Goal: Task Accomplishment & Management: Contribute content

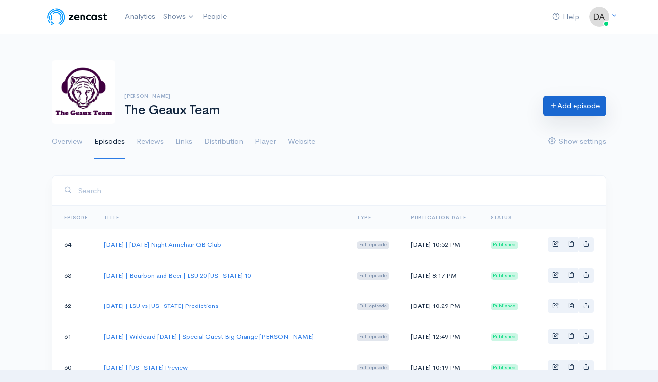
click at [581, 106] on link "Add episode" at bounding box center [574, 106] width 63 height 20
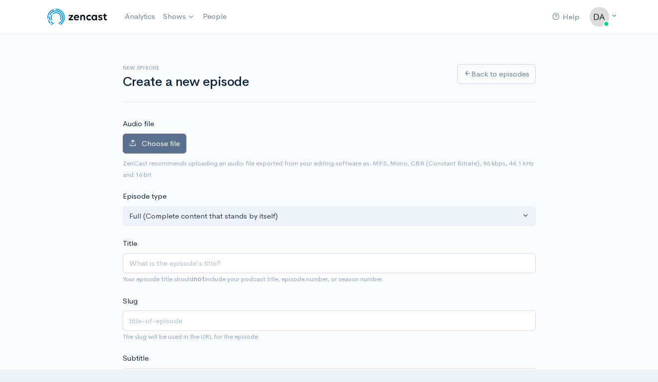
click at [151, 148] on label "Choose file" at bounding box center [155, 144] width 64 height 20
click at [0, 0] on input "Choose file" at bounding box center [0, 0] width 0 height 0
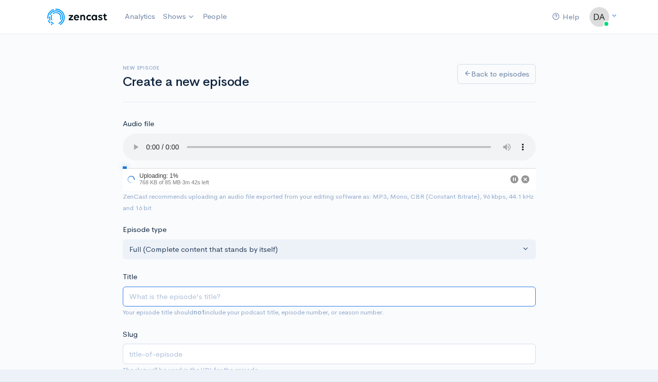
click at [189, 287] on input "Title" at bounding box center [329, 297] width 413 height 20
type input "S"
type input "s"
type input "Se"
type input "se"
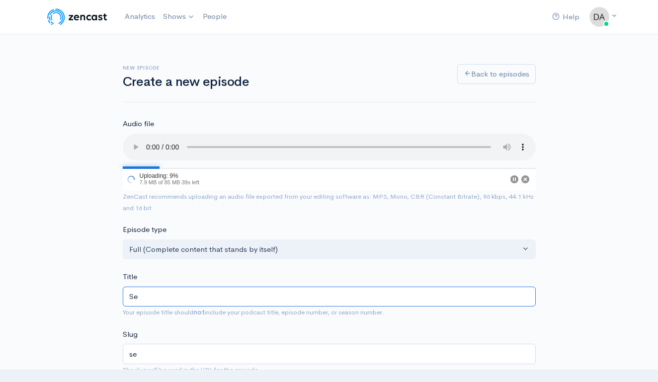
type input "Set"
type input "set"
type input "Se"
type input "se"
click at [284, 287] on input "[DATE] | Wildcard [DATE] | Special Guest Big Orange [PERSON_NAME]" at bounding box center [329, 297] width 413 height 20
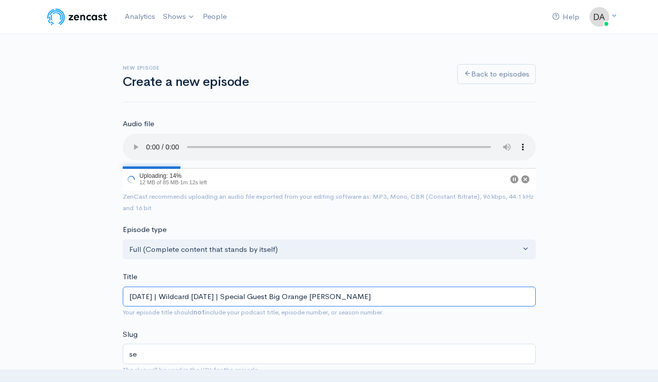
drag, startPoint x: 284, startPoint y: 282, endPoint x: 433, endPoint y: 297, distance: 150.2
click at [433, 297] on div "Title September 10, 2025 | Wildcard Wednesday | Special Guest Big Orange Mack Y…" at bounding box center [329, 294] width 413 height 47
type input "September 10, 2025 | Wildcard Wednesday |"
type input "september-10-2025-wildcard-wednesday"
click at [177, 287] on input "September 10, 2025 | Wildcard Wednesday" at bounding box center [329, 297] width 413 height 20
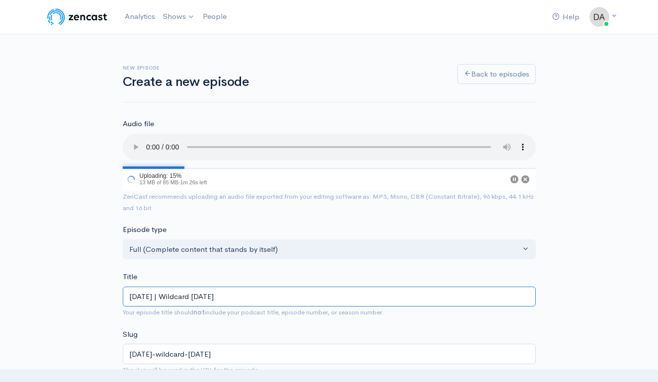
type input "September 1, 2025 | Wildcard Wednesday"
type input "september-1-2025-wildcard-wednesday"
type input "[DATE] | Wildcard [DATE]"
type input "[DATE]-wildcard-[DATE]"
click at [428, 287] on input "[DATE] | Wildcard [DATE]" at bounding box center [329, 297] width 413 height 20
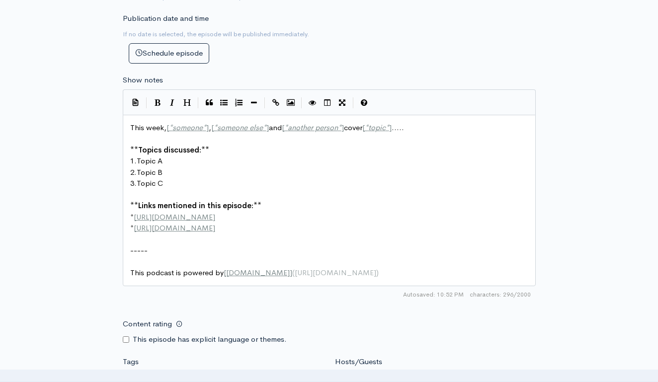
scroll to position [442, 0]
type input "[DATE] | Wildcard [DATE]"
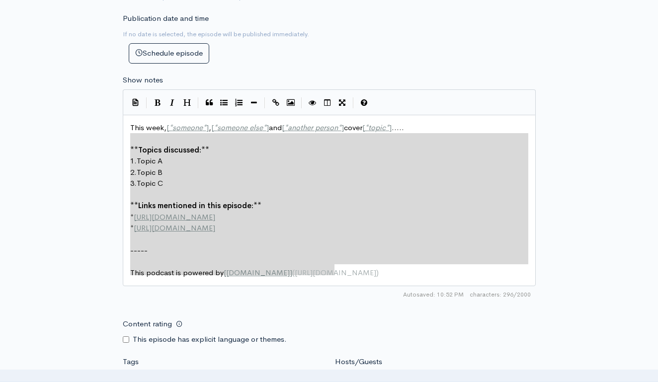
type textarea "This week, [*someone*], [*someone else*] and [*another person*] cover [*topic*]…"
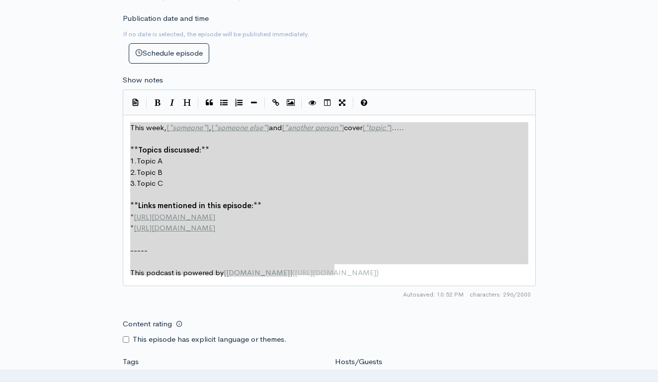
drag, startPoint x: 357, startPoint y: 252, endPoint x: 118, endPoint y: 112, distance: 276.9
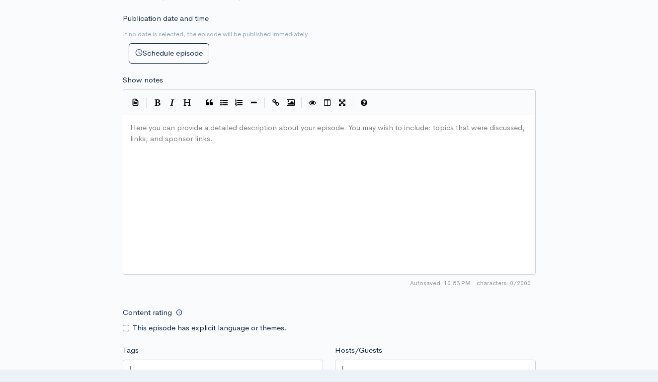
type textarea "​"
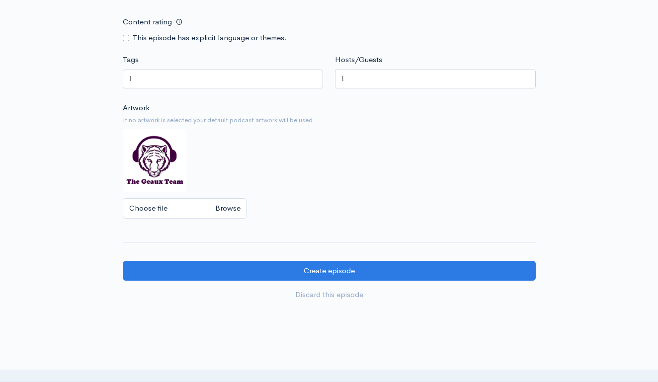
scroll to position [786, 0]
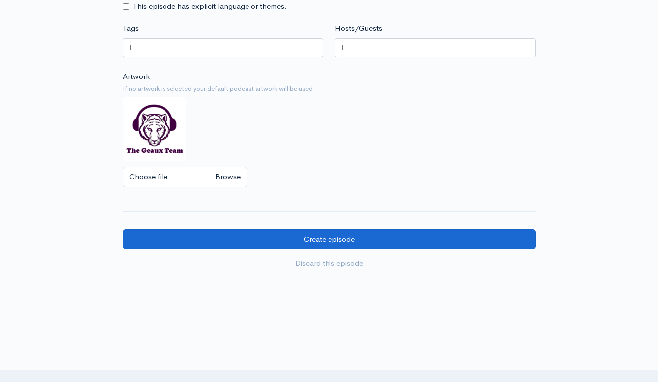
click at [408, 229] on input "Create episode" at bounding box center [329, 239] width 413 height 20
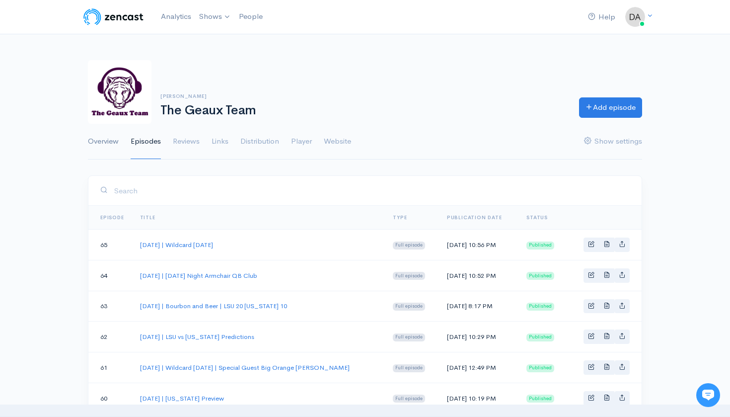
click at [109, 139] on link "Overview" at bounding box center [103, 142] width 31 height 36
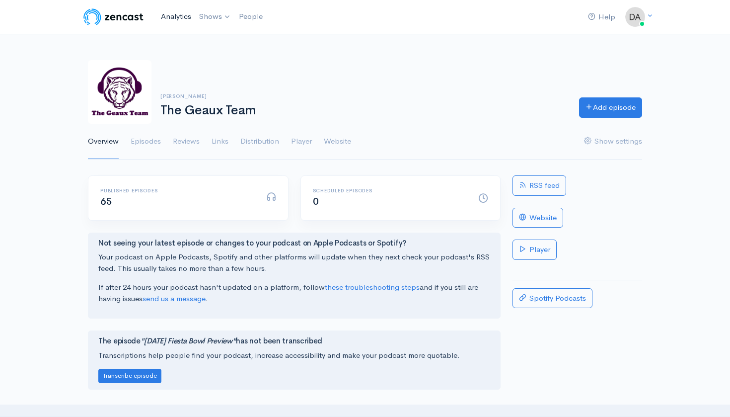
click at [186, 12] on link "Analytics" at bounding box center [176, 16] width 38 height 21
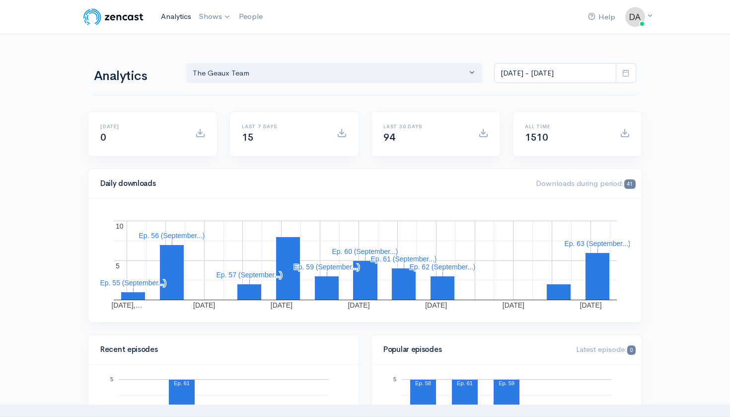
click at [172, 19] on link "Analytics" at bounding box center [176, 16] width 38 height 21
click at [233, 43] on link "The Geaux Team" at bounding box center [241, 40] width 91 height 17
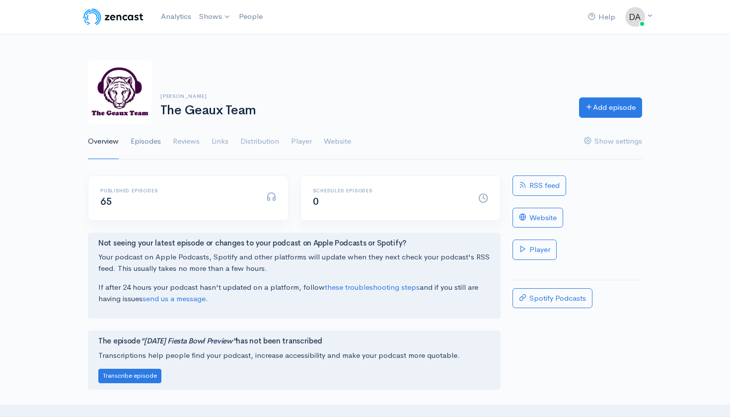
click at [144, 139] on link "Episodes" at bounding box center [146, 142] width 30 height 36
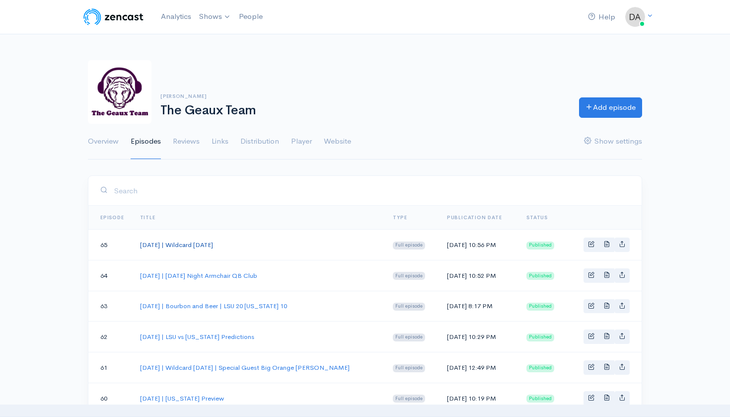
click at [213, 247] on link "[DATE] | Wildcard [DATE]" at bounding box center [176, 244] width 73 height 8
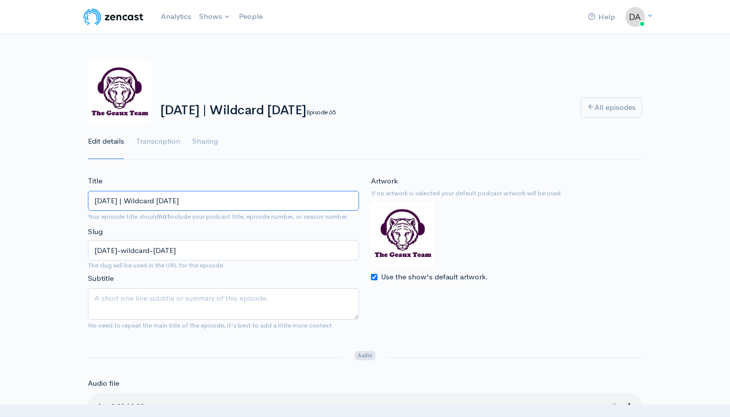
click at [220, 197] on input "[DATE] | Wildcard [DATE]" at bounding box center [223, 201] width 271 height 20
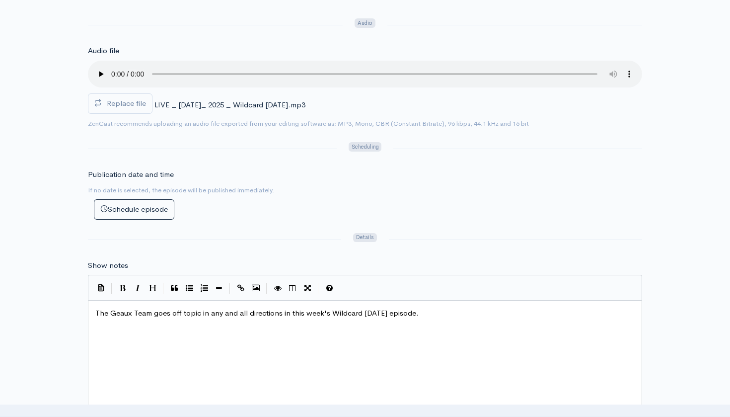
scroll to position [333, 0]
click at [299, 307] on span "The Geaux Team goes off topic in any and all directions in this week's Wildcard…" at bounding box center [256, 311] width 323 height 9
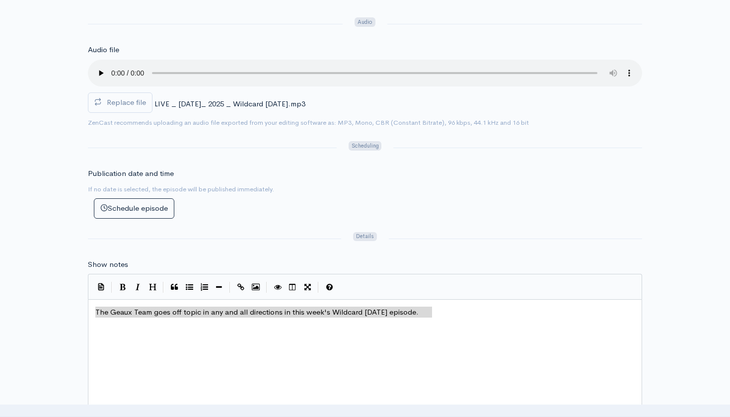
scroll to position [4, 0]
type textarea "The Geaux Team goes off topic in any and all directions in this week's Wildcard…"
